Goal: Check status: Check status

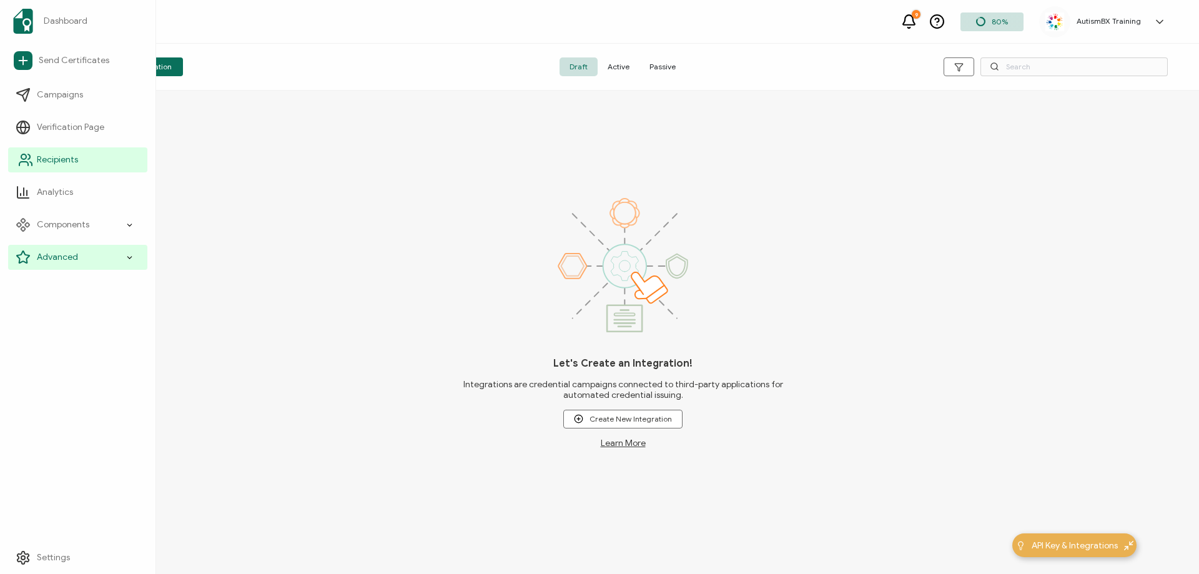
click at [23, 163] on icon at bounding box center [25, 159] width 15 height 15
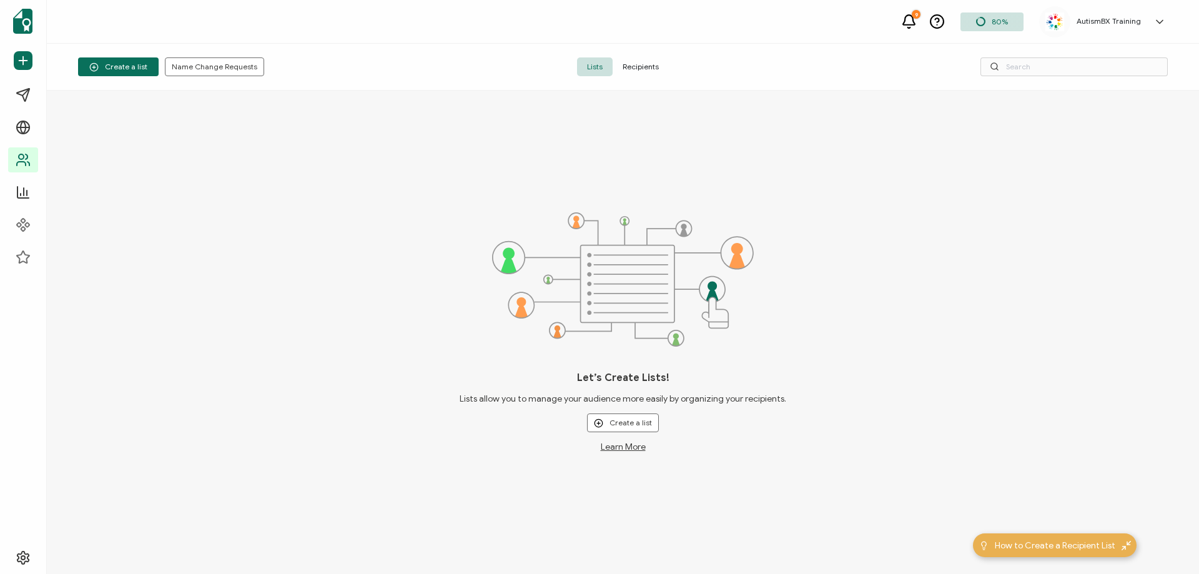
click at [651, 66] on span "Recipients" at bounding box center [641, 66] width 56 height 19
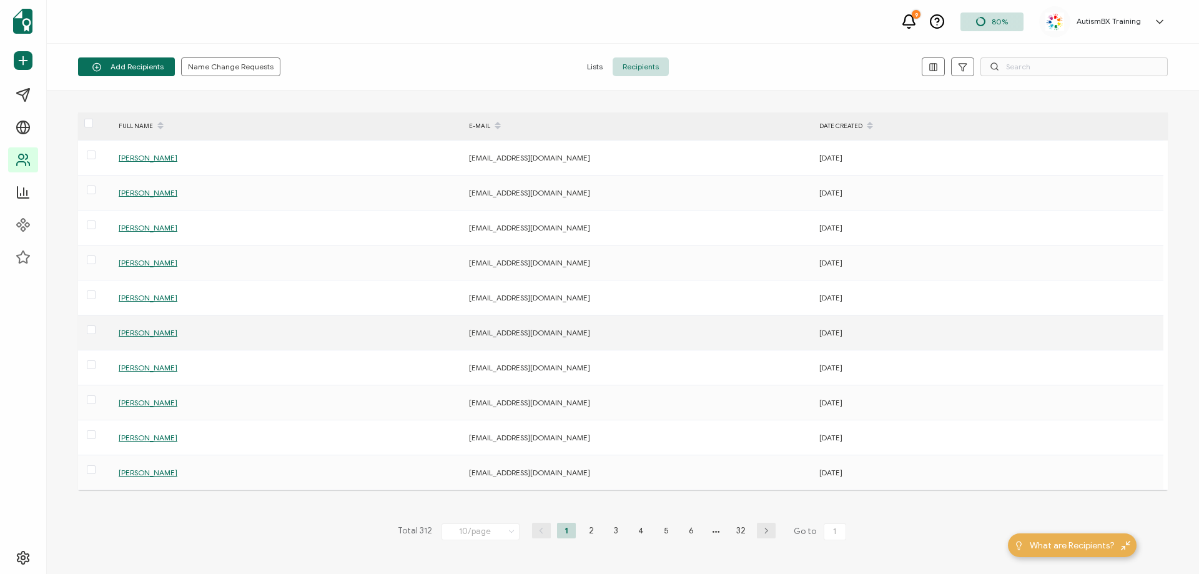
click at [151, 327] on div "[PERSON_NAME]" at bounding box center [286, 332] width 349 height 14
click at [155, 330] on span "[PERSON_NAME]" at bounding box center [148, 332] width 59 height 9
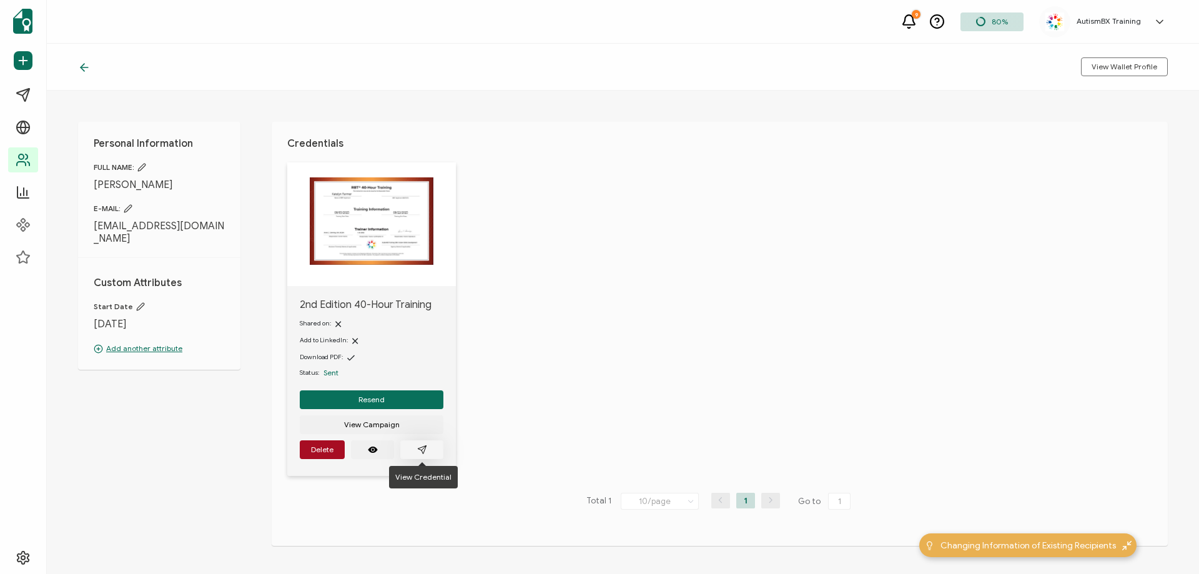
click at [425, 453] on icon "paper plane outline" at bounding box center [422, 450] width 10 height 10
click at [78, 66] on icon at bounding box center [84, 67] width 12 height 12
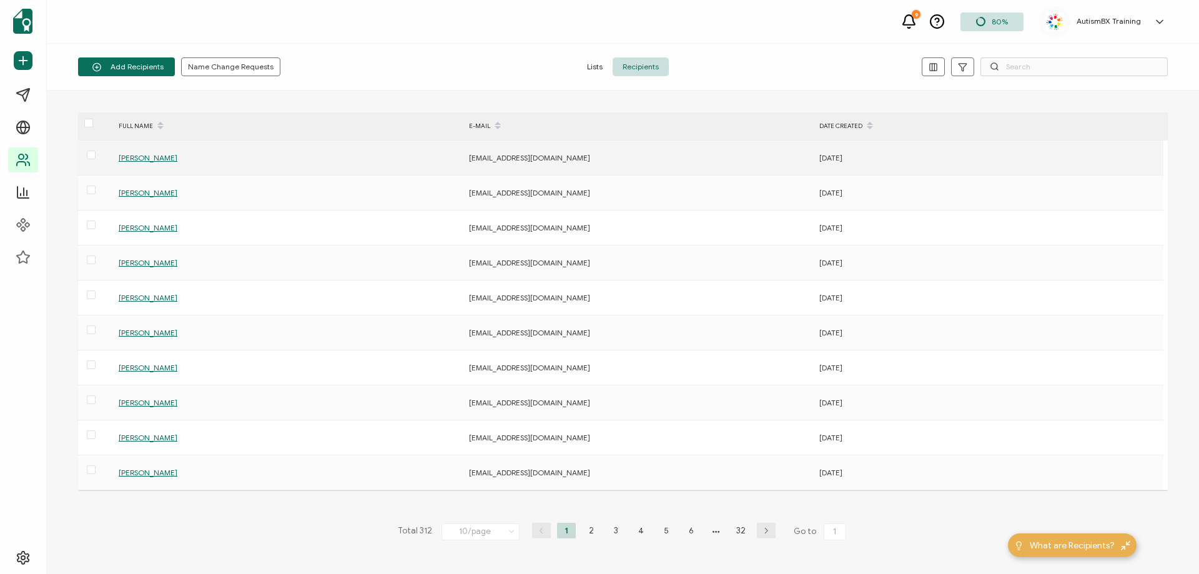
click at [144, 159] on span "[PERSON_NAME]" at bounding box center [148, 157] width 59 height 9
